Goal: Book appointment/travel/reservation

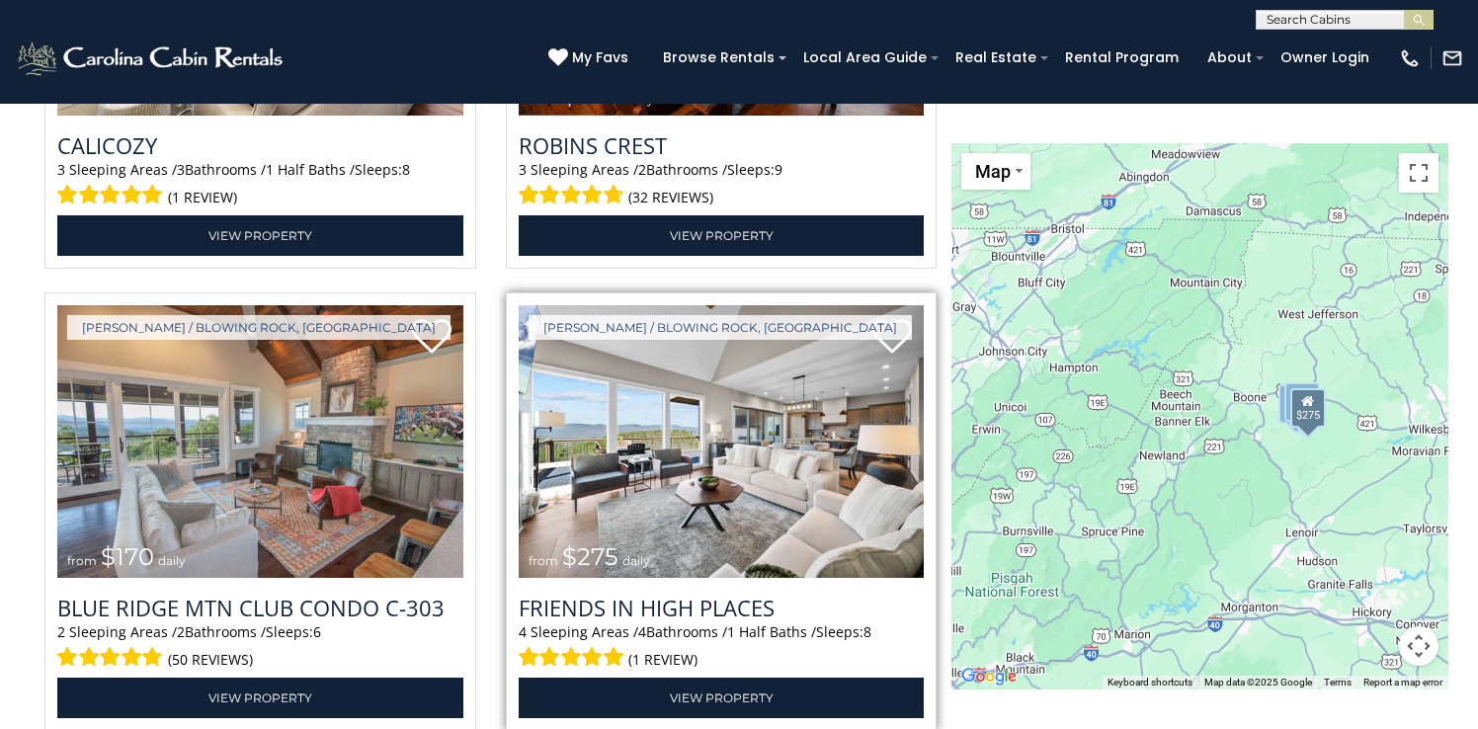
scroll to position [2953, 0]
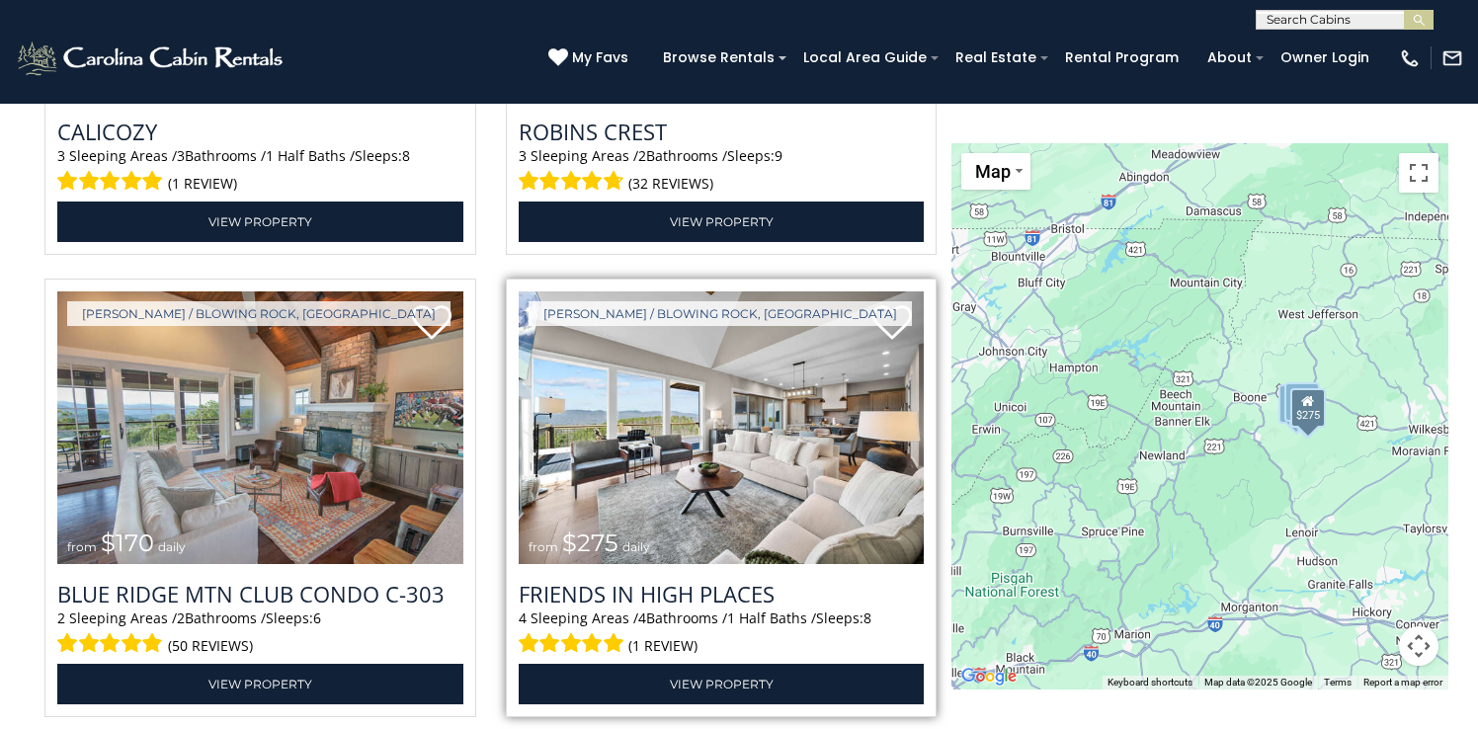
click at [726, 479] on img at bounding box center [722, 427] width 406 height 272
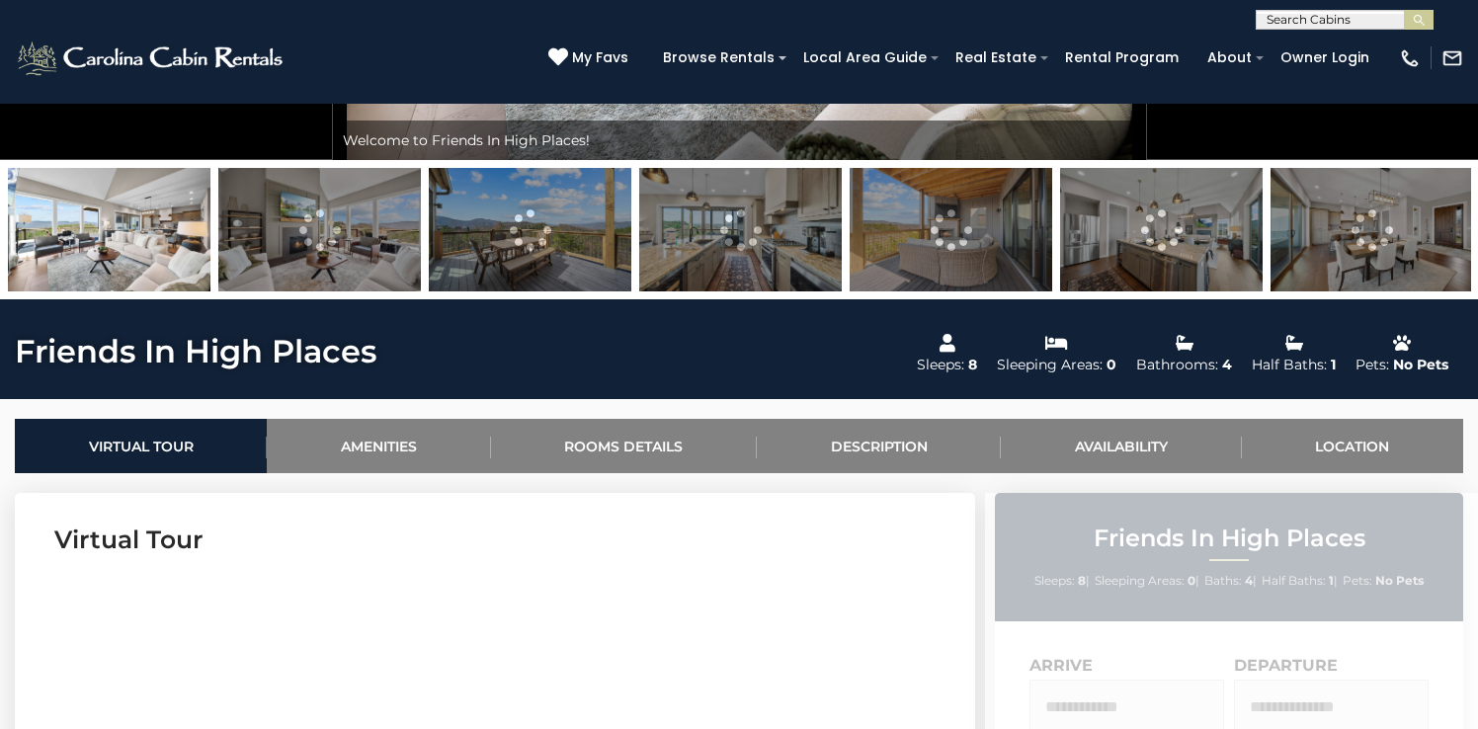
scroll to position [475, 0]
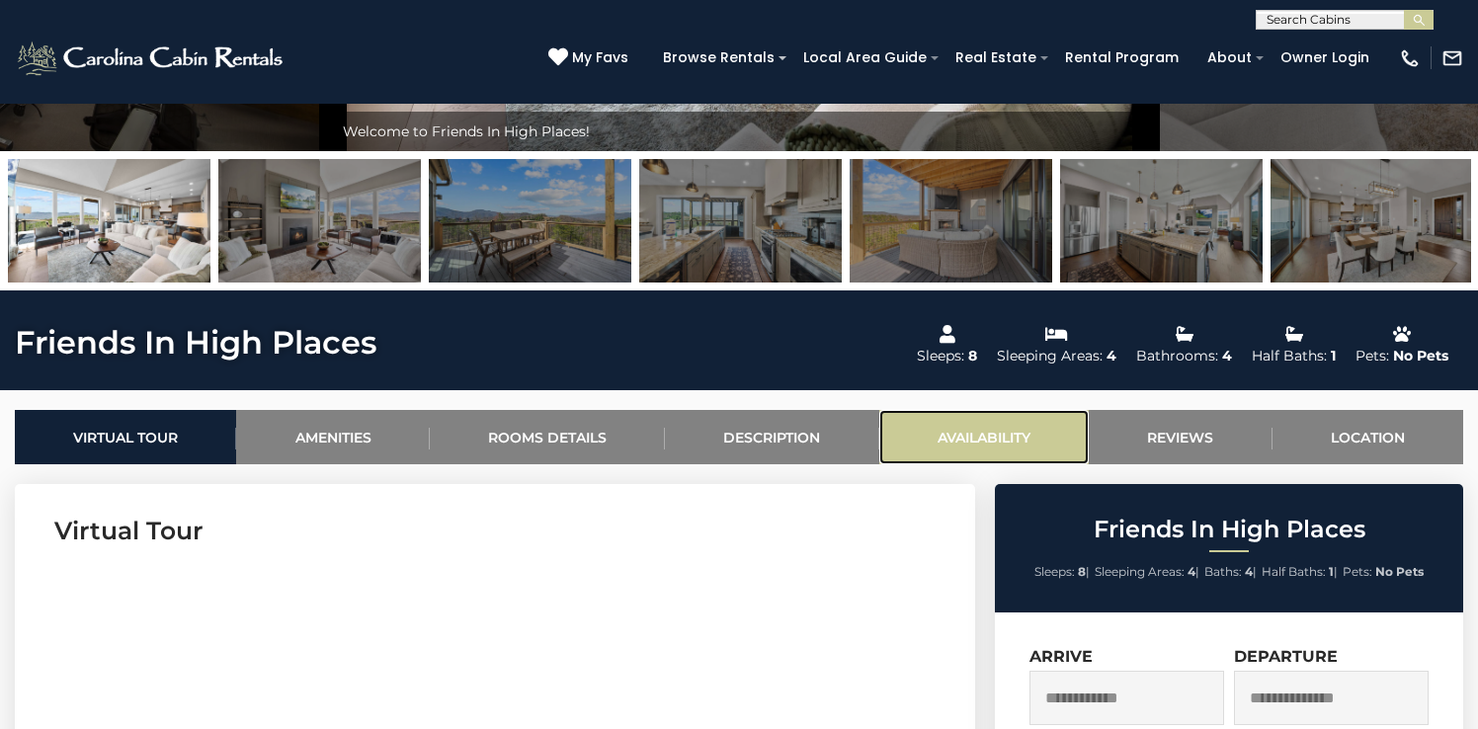
click at [989, 432] on link "Availability" at bounding box center [983, 437] width 209 height 54
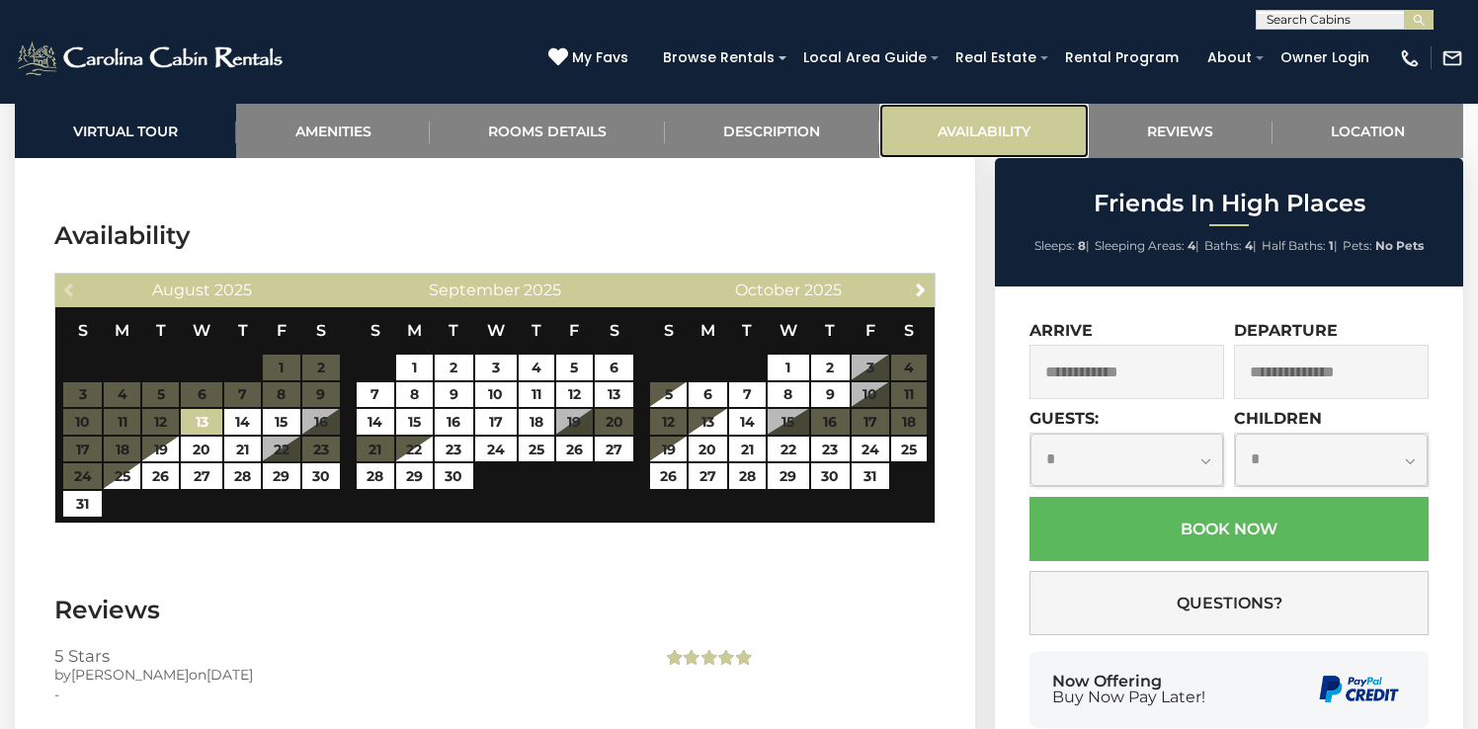
scroll to position [4238, 0]
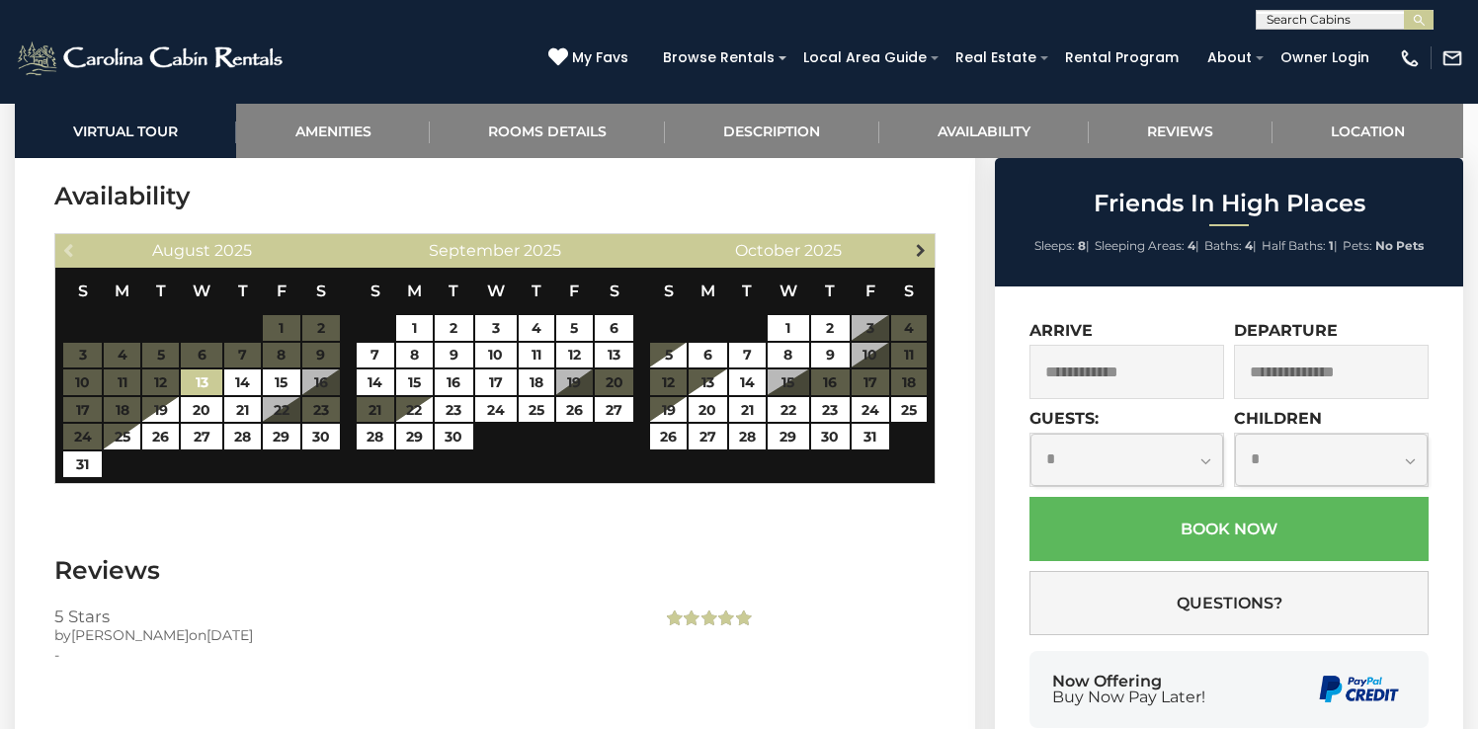
click at [928, 242] on span "Next" at bounding box center [921, 250] width 16 height 16
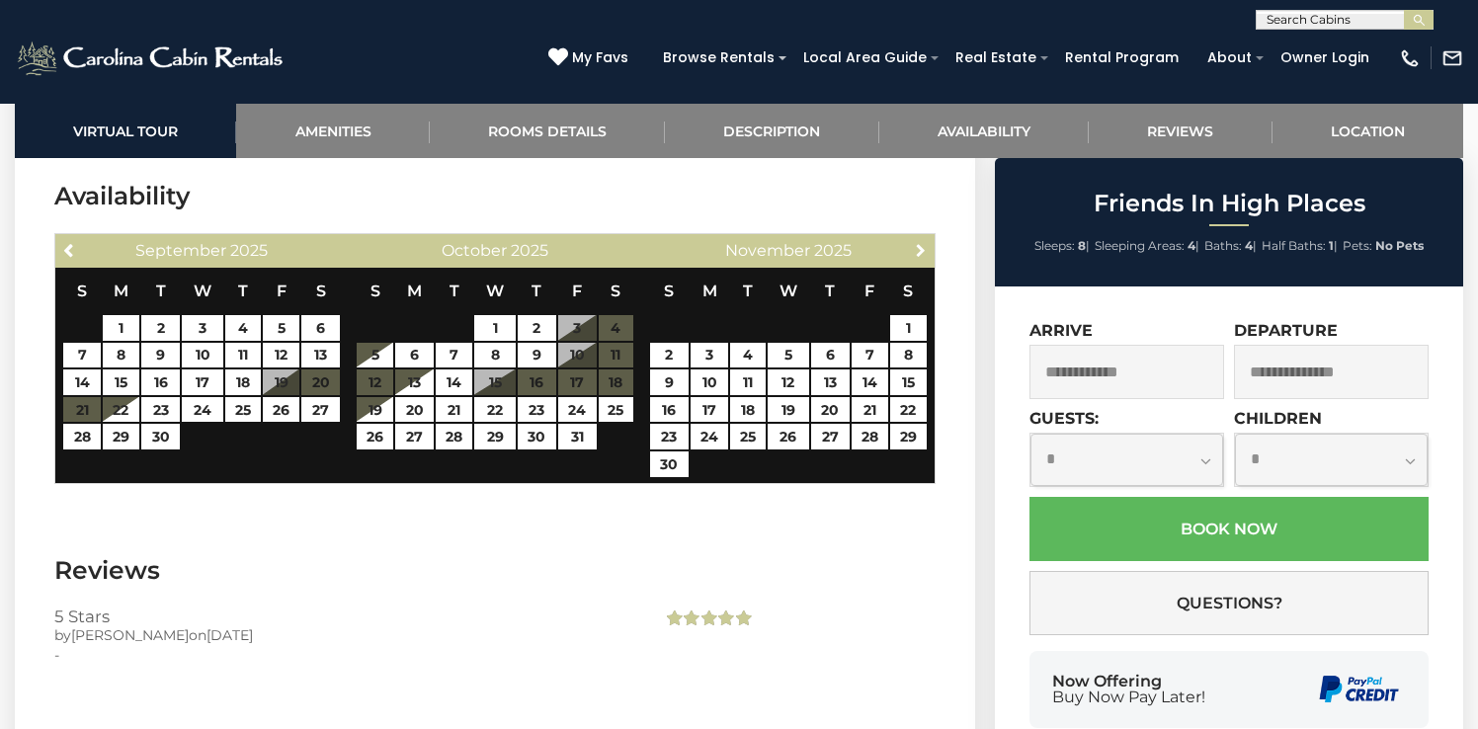
click at [928, 242] on span "Next" at bounding box center [921, 250] width 16 height 16
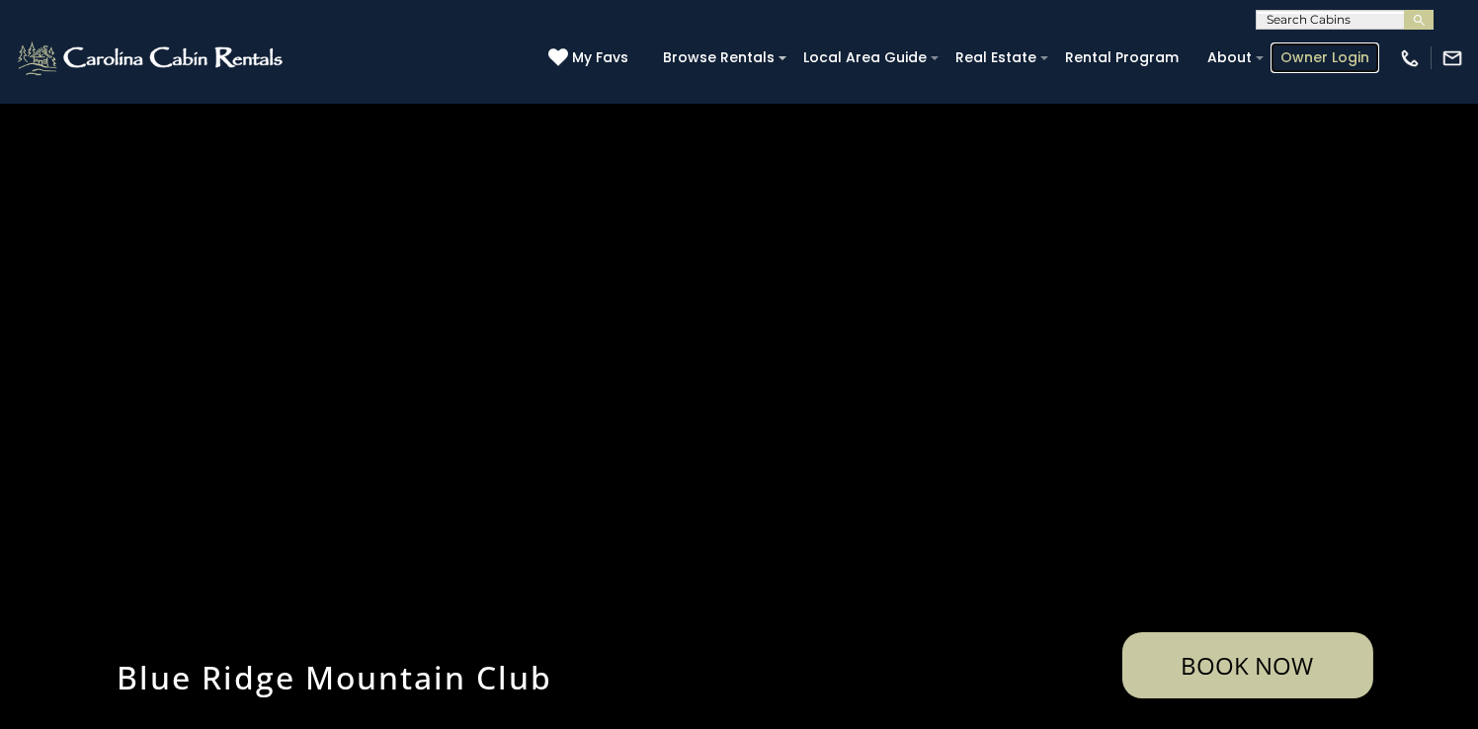
click at [1312, 56] on link "Owner Login" at bounding box center [1324, 57] width 109 height 31
